Goal: Information Seeking & Learning: Learn about a topic

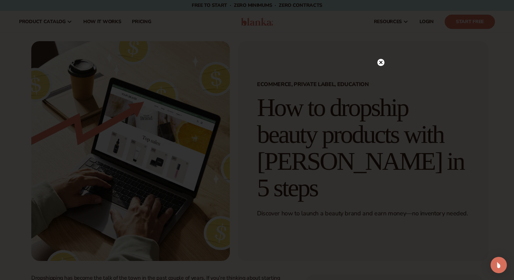
click at [387, 63] on div at bounding box center [257, 140] width 514 height 280
click at [382, 64] on icon at bounding box center [381, 62] width 3 height 3
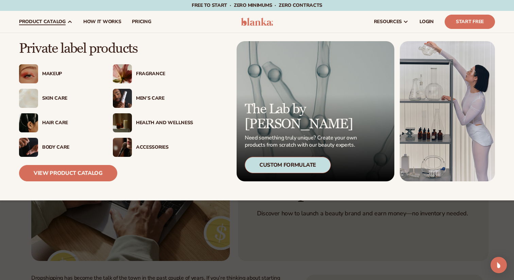
click at [163, 123] on div "Health And Wellness" at bounding box center [164, 123] width 57 height 6
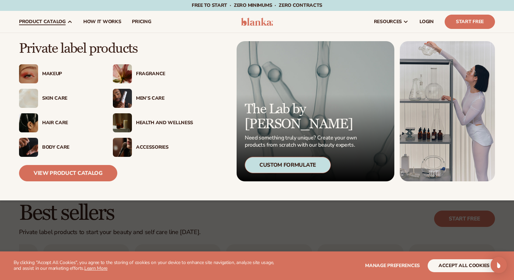
click at [48, 147] on div "Body Care" at bounding box center [70, 148] width 57 height 6
click at [48, 174] on link "View Product Catalog" at bounding box center [68, 173] width 98 height 16
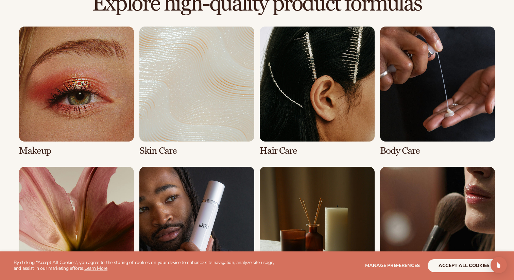
scroll to position [495, 0]
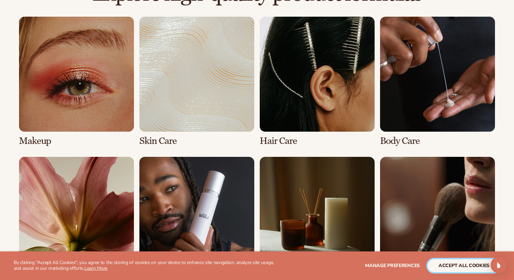
click at [469, 267] on button "accept all cookies" at bounding box center [464, 265] width 73 height 13
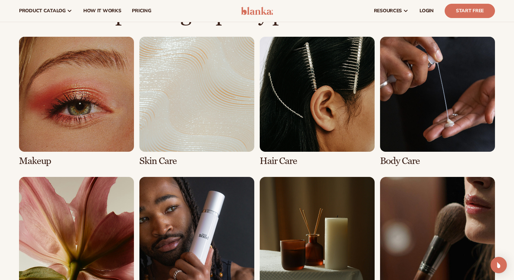
scroll to position [472, 0]
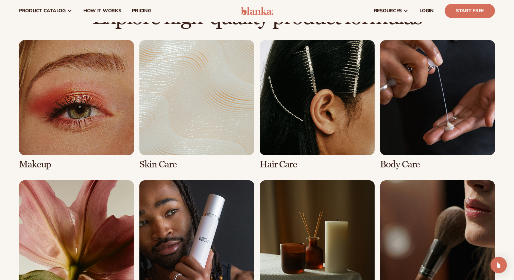
click at [422, 119] on link "4 / 8" at bounding box center [437, 105] width 115 height 130
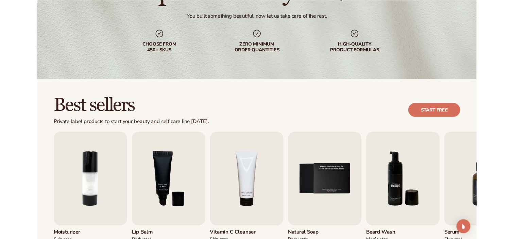
scroll to position [129, 0]
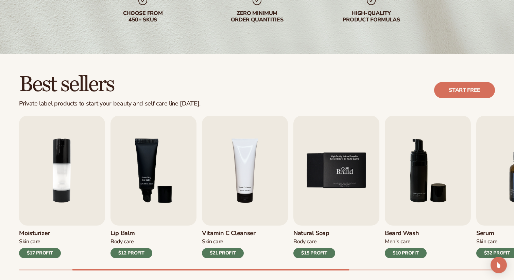
click at [314, 169] on img "5 / 9" at bounding box center [337, 171] width 86 height 110
click at [312, 254] on div "$15 PROFIT" at bounding box center [315, 253] width 42 height 10
click at [338, 180] on img "5 / 9" at bounding box center [337, 171] width 86 height 110
click at [346, 151] on img "5 / 9" at bounding box center [337, 171] width 86 height 110
click at [471, 94] on link "Start free" at bounding box center [464, 90] width 61 height 16
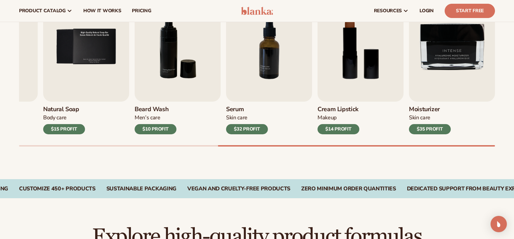
scroll to position [253, 0]
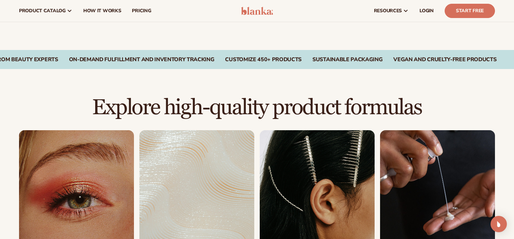
scroll to position [359, 0]
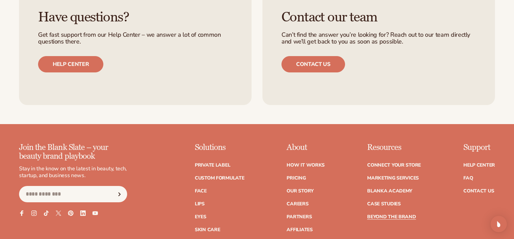
scroll to position [1702, 0]
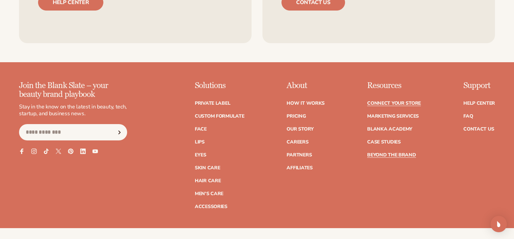
click at [386, 106] on link "Connect your store" at bounding box center [394, 103] width 54 height 5
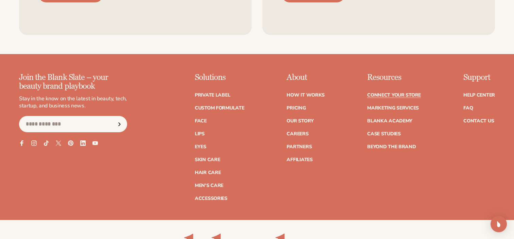
scroll to position [889, 0]
